Goal: Find specific page/section: Find specific page/section

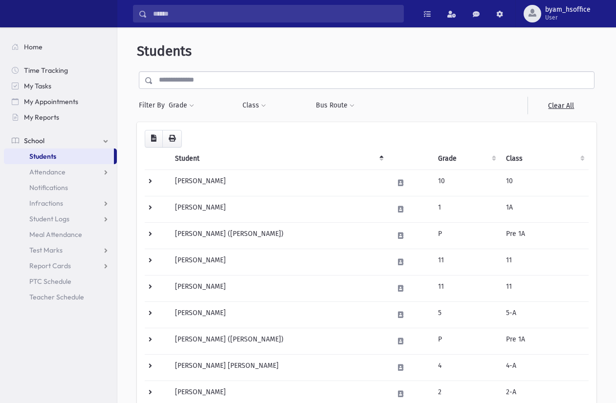
click at [27, 43] on span "Home" at bounding box center [33, 47] width 19 height 9
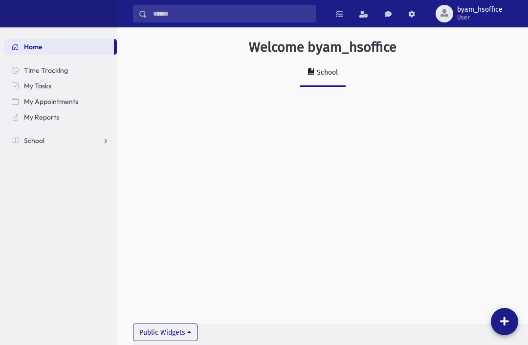
click at [26, 141] on span "School" at bounding box center [34, 140] width 21 height 9
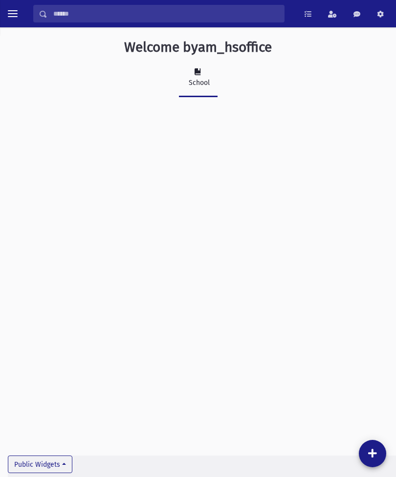
click at [7, 16] on button "toggle menu" at bounding box center [13, 14] width 18 height 18
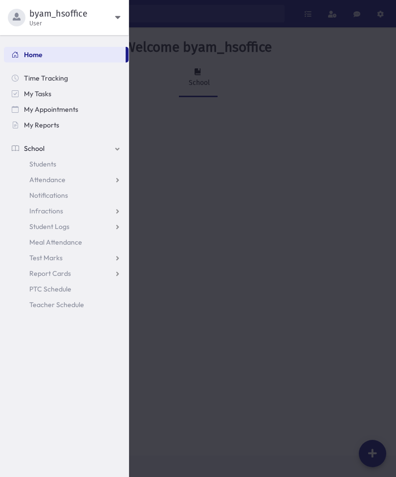
click at [29, 163] on span "Students" at bounding box center [42, 164] width 27 height 9
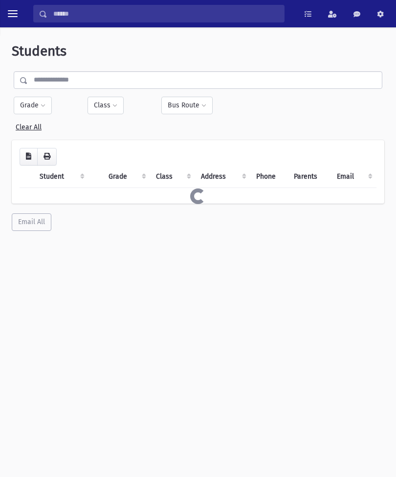
select select
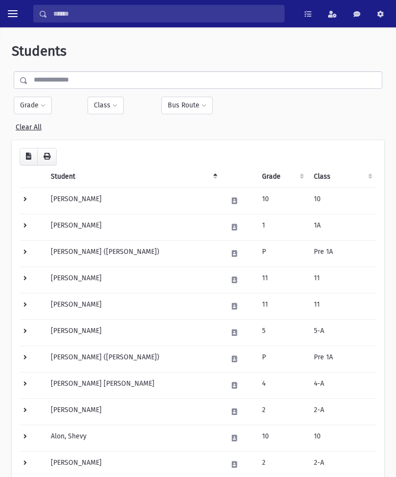
click at [40, 104] on button "Grade" at bounding box center [33, 106] width 38 height 18
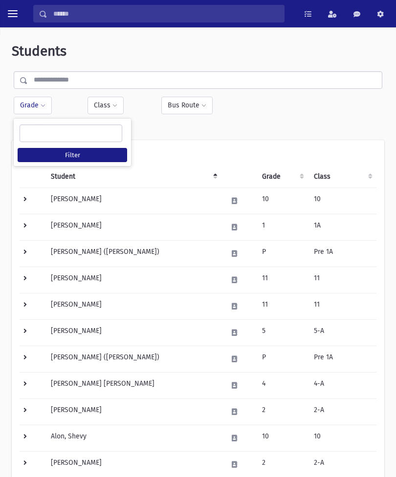
click at [83, 139] on ul at bounding box center [71, 132] width 102 height 15
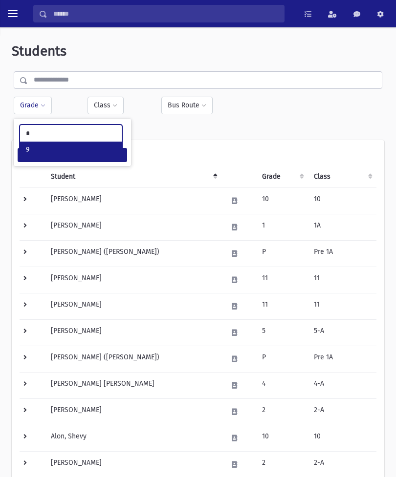
type input "*"
select select "**"
click at [30, 156] on button "Filter" at bounding box center [72, 155] width 109 height 14
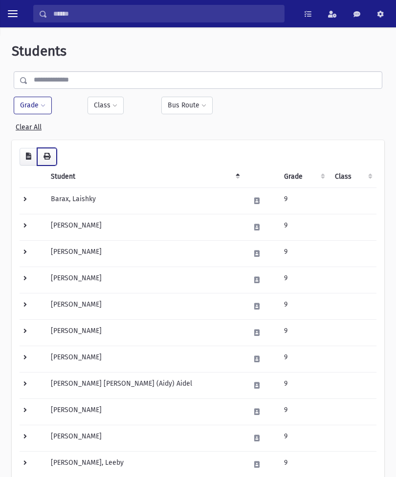
click at [48, 155] on icon "button" at bounding box center [46, 156] width 7 height 7
